Goal: Task Accomplishment & Management: Manage account settings

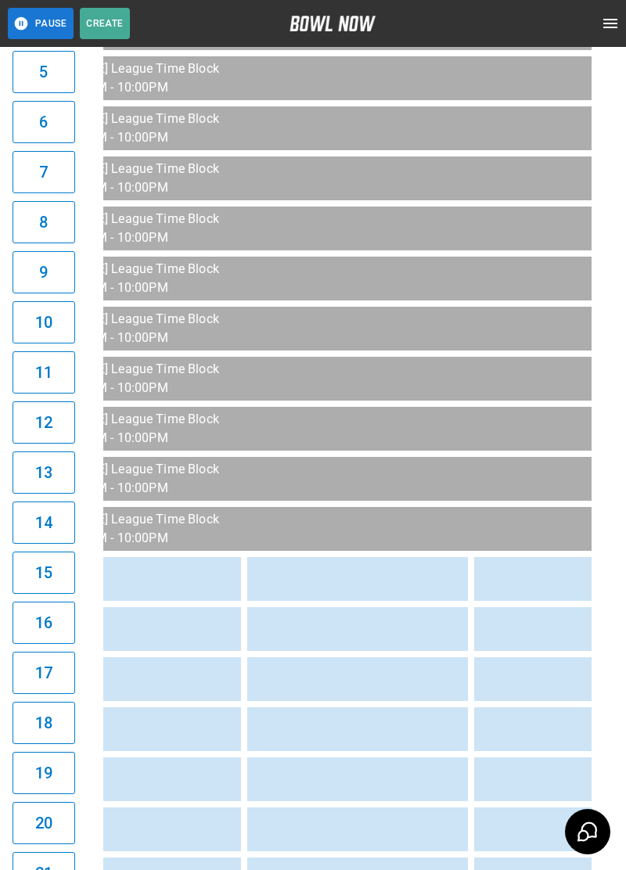
scroll to position [0, 2130]
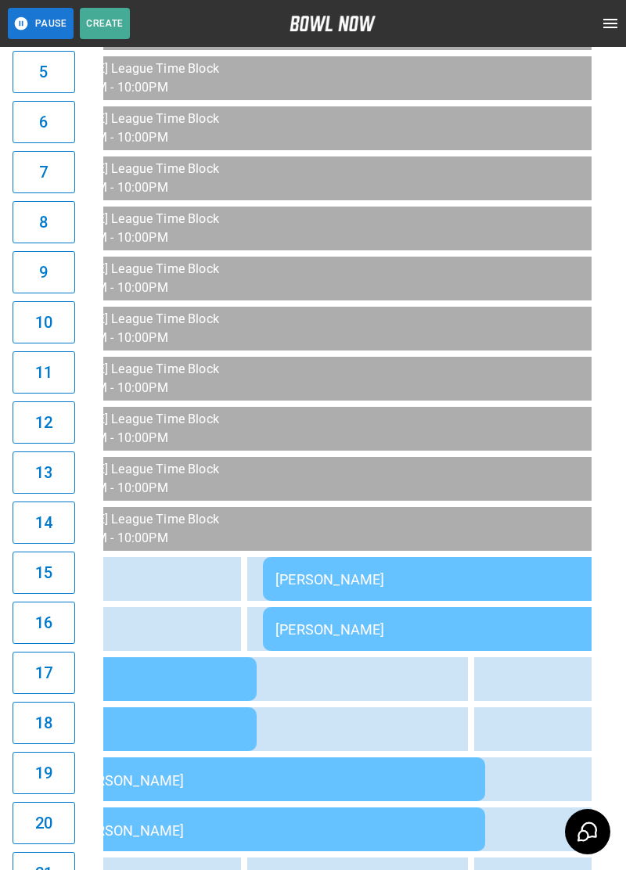
click at [412, 588] on td "[PERSON_NAME]" at bounding box center [488, 579] width 450 height 44
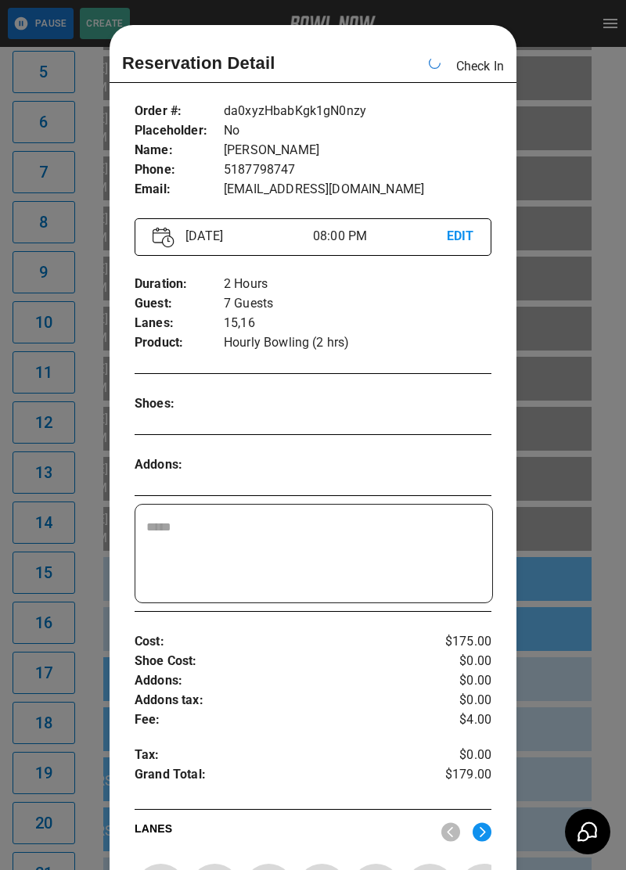
scroll to position [25, 0]
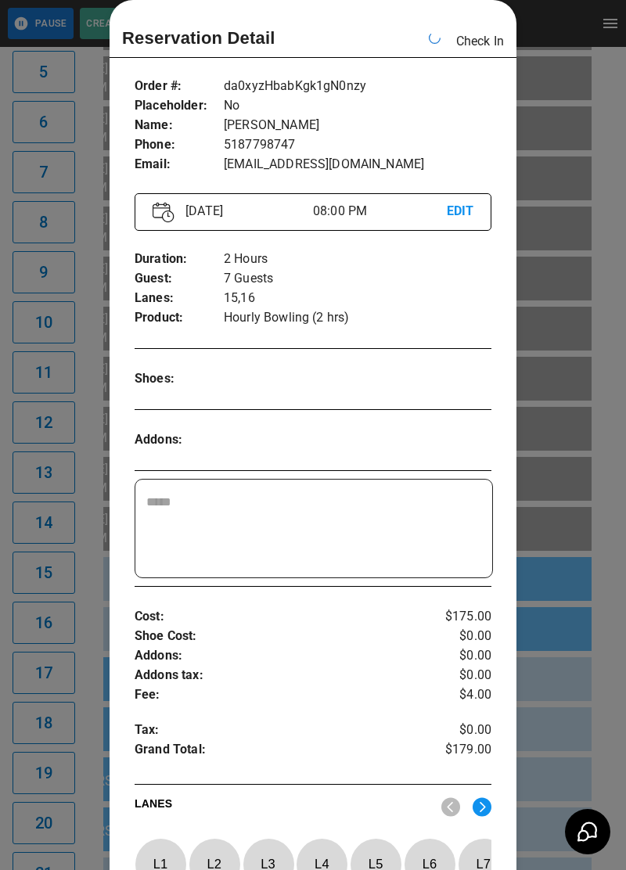
click at [435, 68] on div "Order # : Placeholder : Name : Phone : Email : da0xyzHbabKgk1gN0nzy No [PERSON_…" at bounding box center [312, 125] width 357 height 123
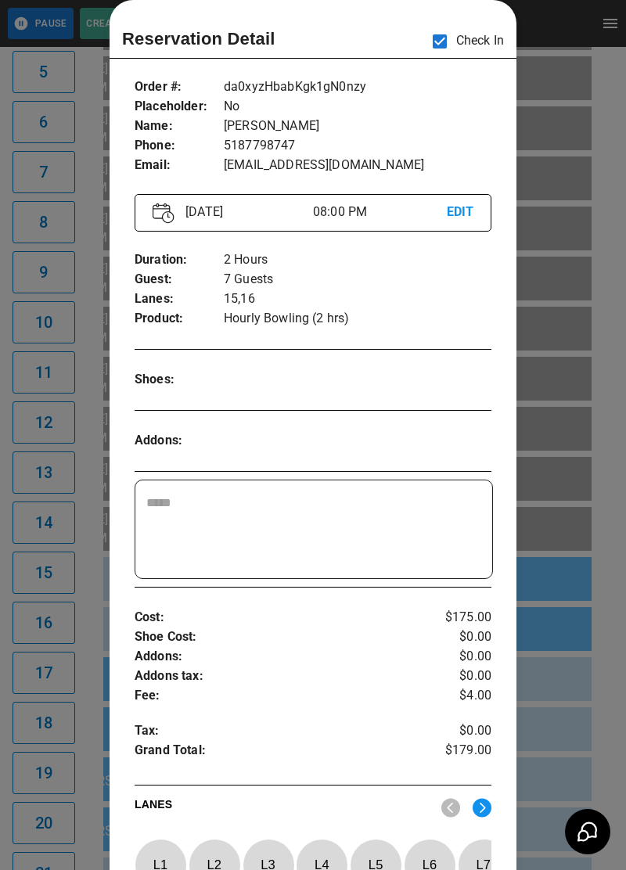
scroll to position [0, 2268]
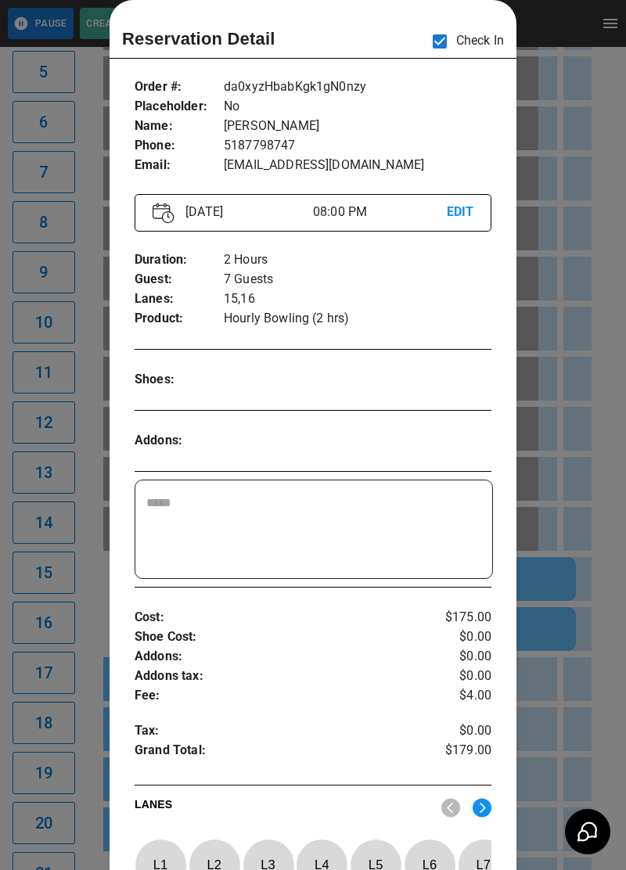
click at [579, 386] on div at bounding box center [313, 435] width 626 height 870
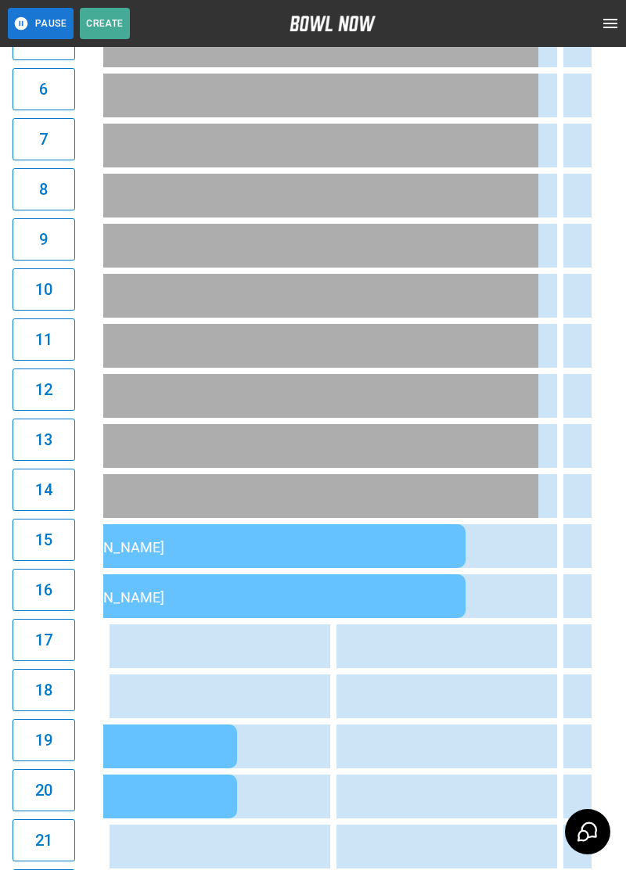
scroll to position [0, 2446]
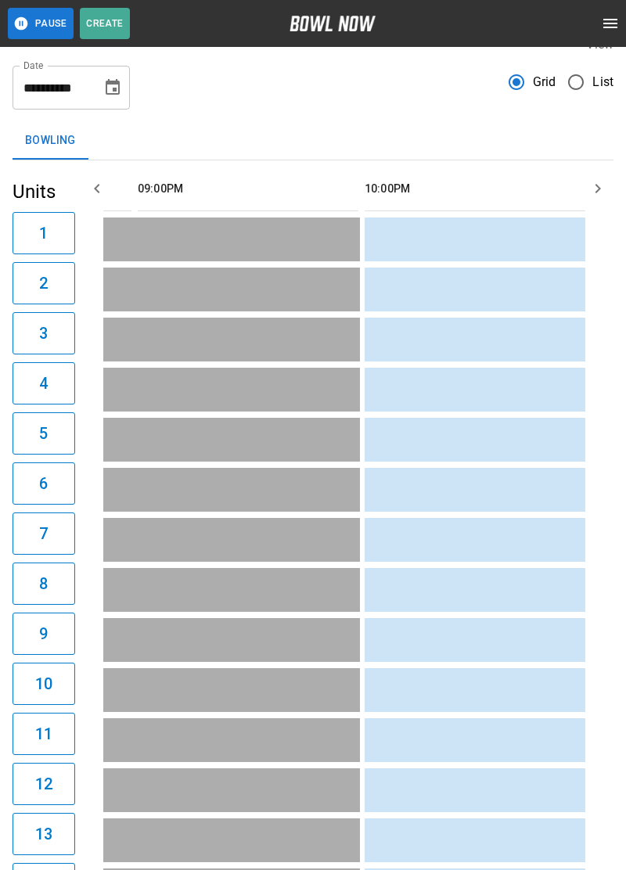
scroll to position [22, 0]
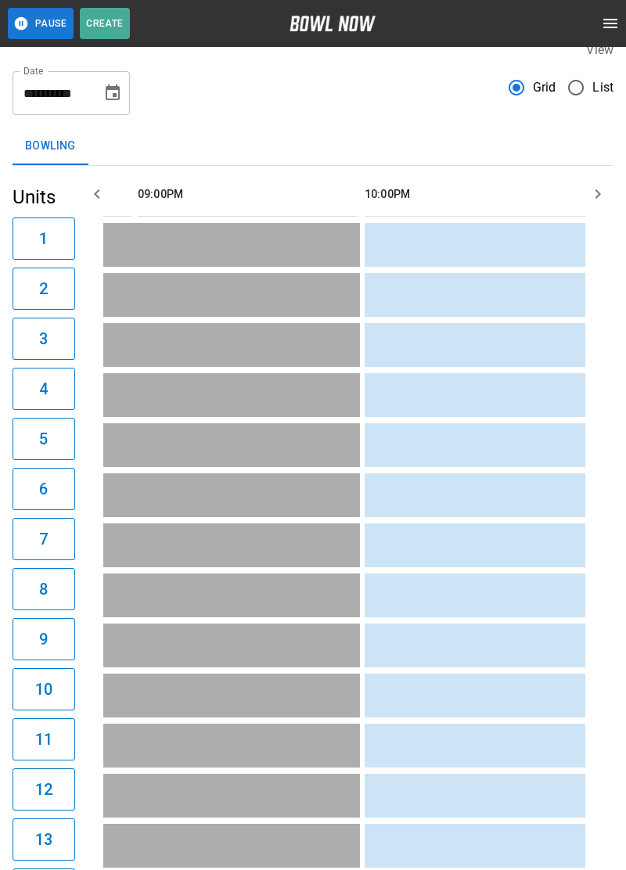
click at [16, 28] on icon "button" at bounding box center [21, 24] width 16 height 16
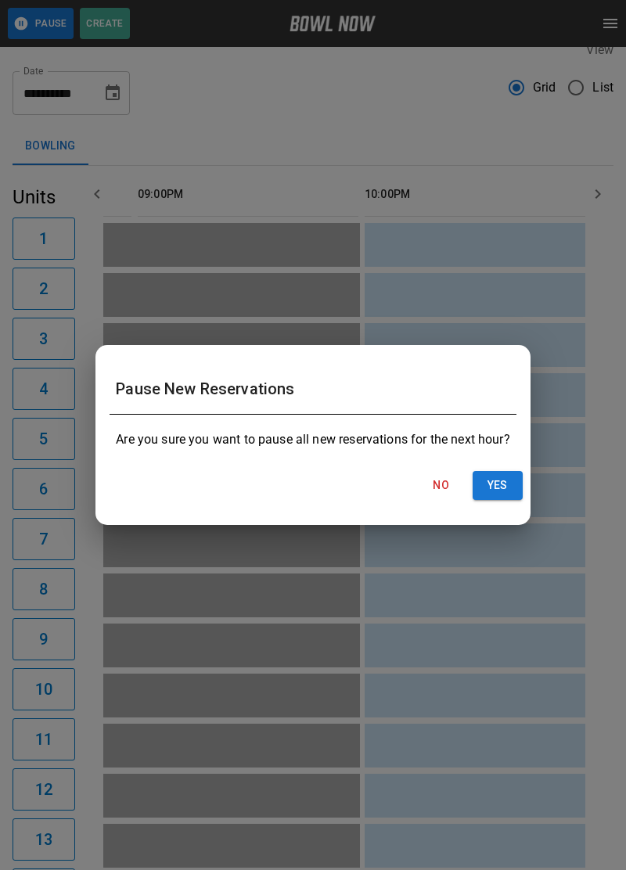
click at [504, 480] on button "Yes" at bounding box center [497, 485] width 50 height 29
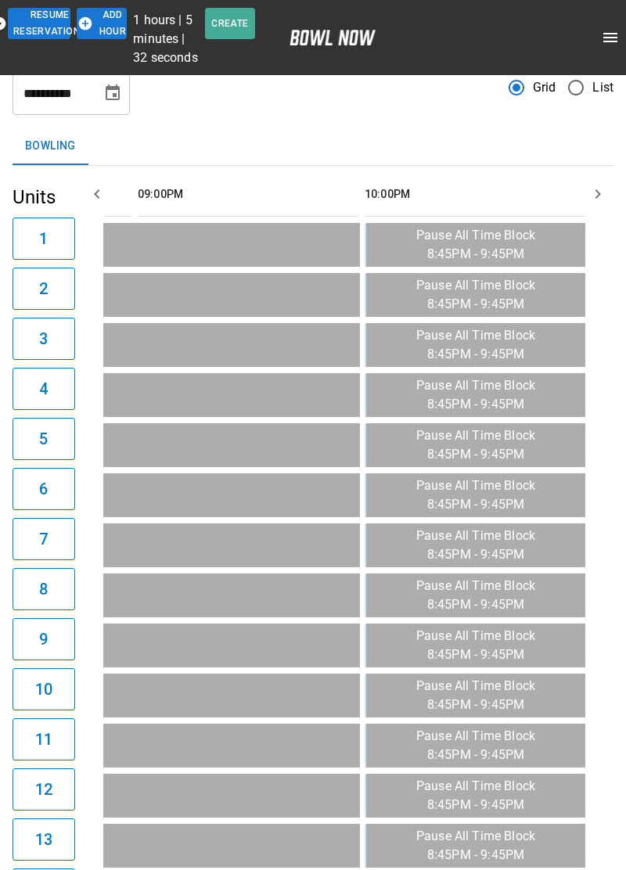
click at [92, 36] on button "Add Hour" at bounding box center [102, 23] width 50 height 31
